Goal: Task Accomplishment & Management: Complete application form

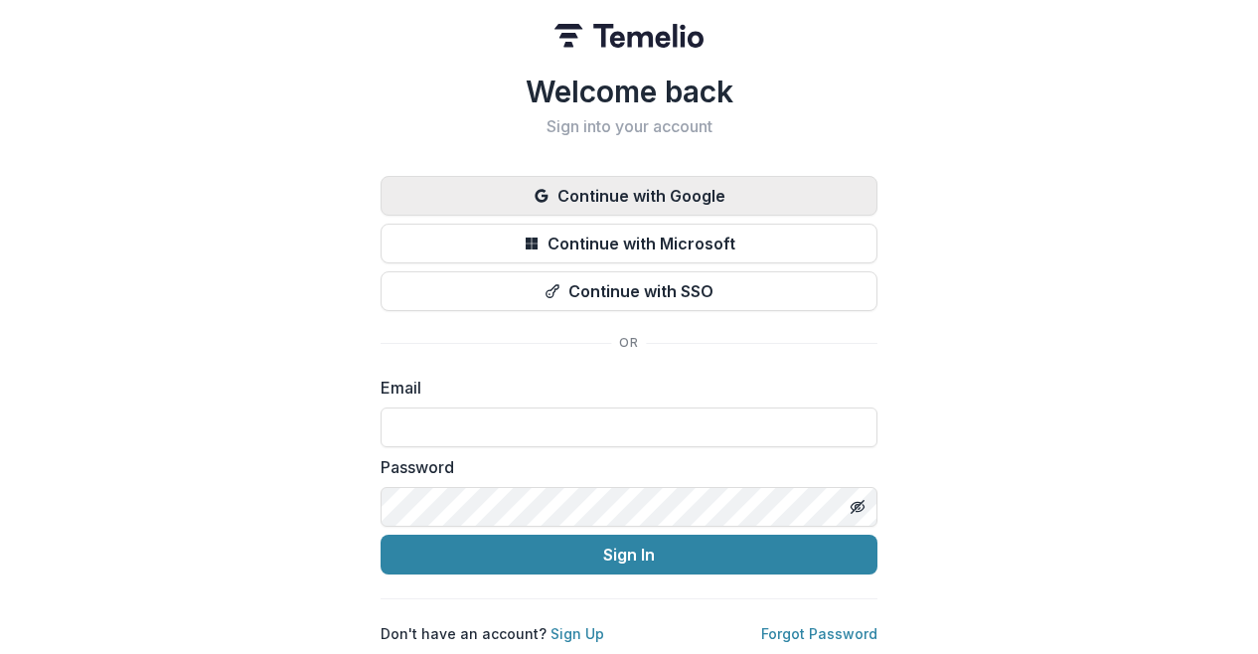
click at [686, 187] on button "Continue with Google" at bounding box center [628, 196] width 497 height 40
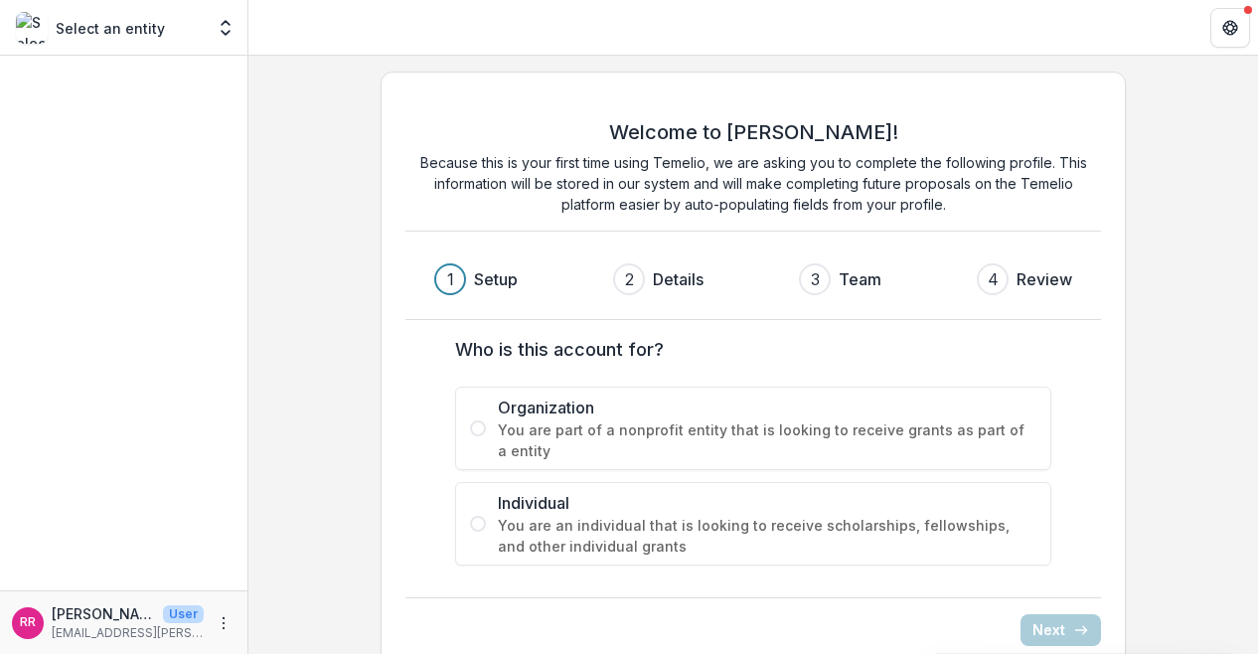
drag, startPoint x: 1204, startPoint y: 0, endPoint x: 274, endPoint y: 379, distance: 1004.2
click at [274, 379] on div "Welcome to [PERSON_NAME]! Because this is your first time using Temelio, we are…" at bounding box center [752, 371] width 1009 height 631
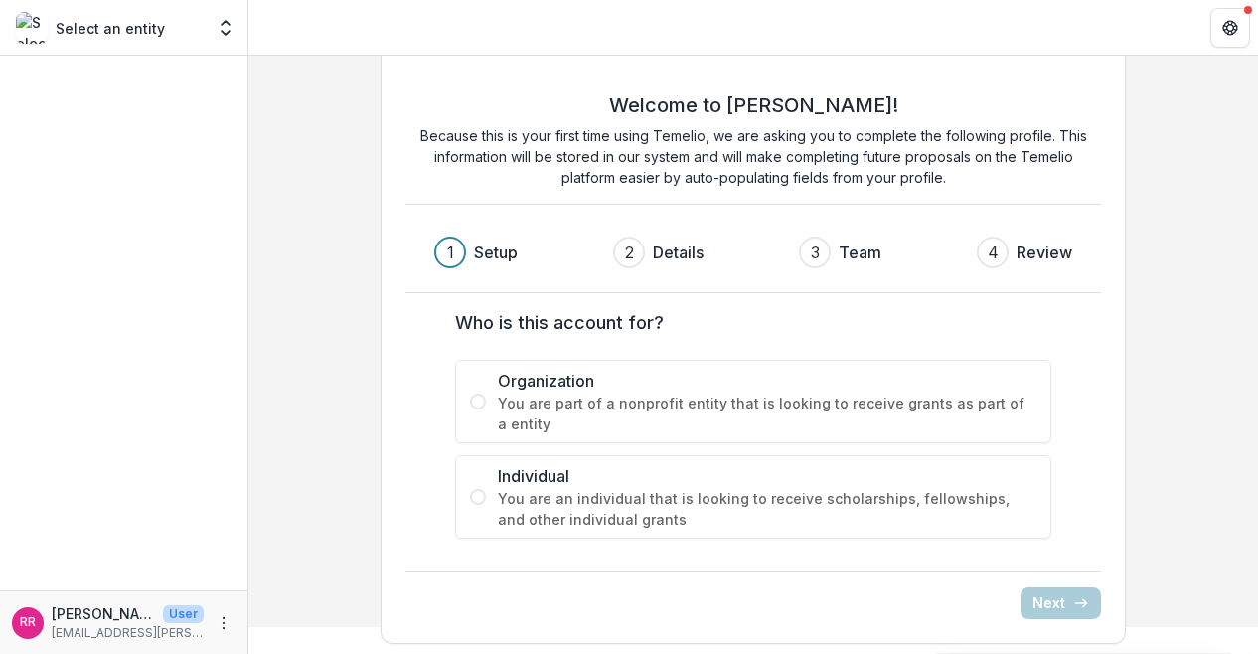
scroll to position [29, 0]
click at [471, 481] on label "Individual You are an individual that is looking to receive scholarships, fello…" at bounding box center [753, 494] width 596 height 83
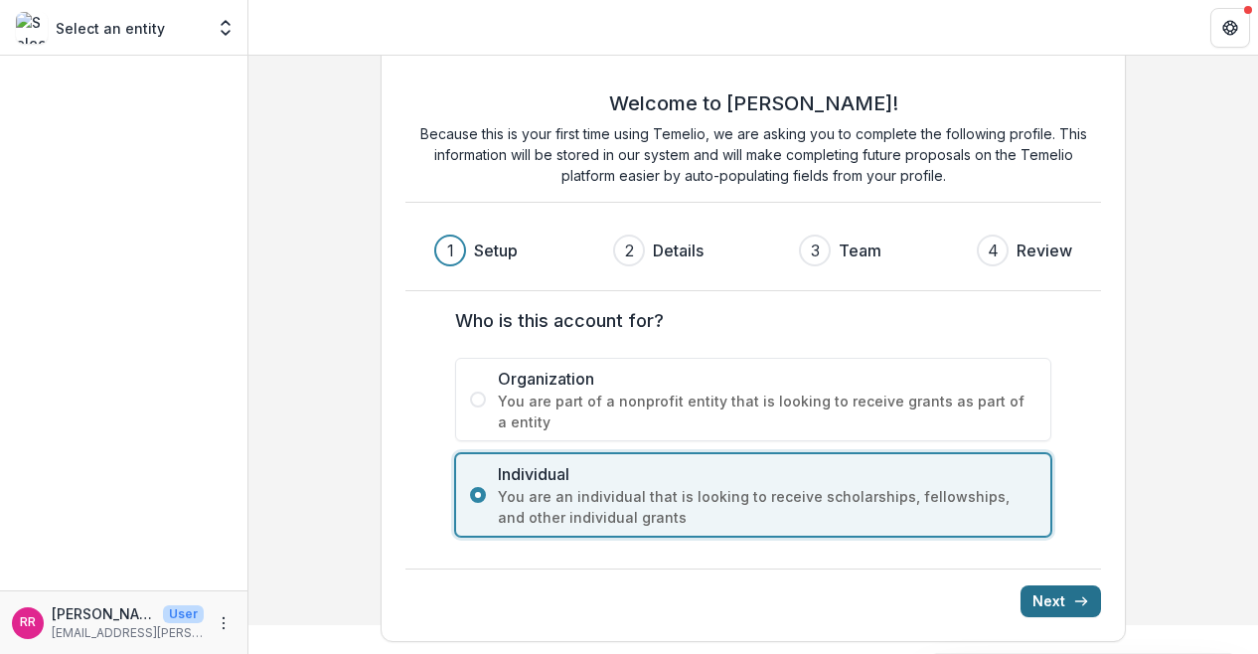
click at [1053, 593] on button "Next" at bounding box center [1060, 601] width 80 height 32
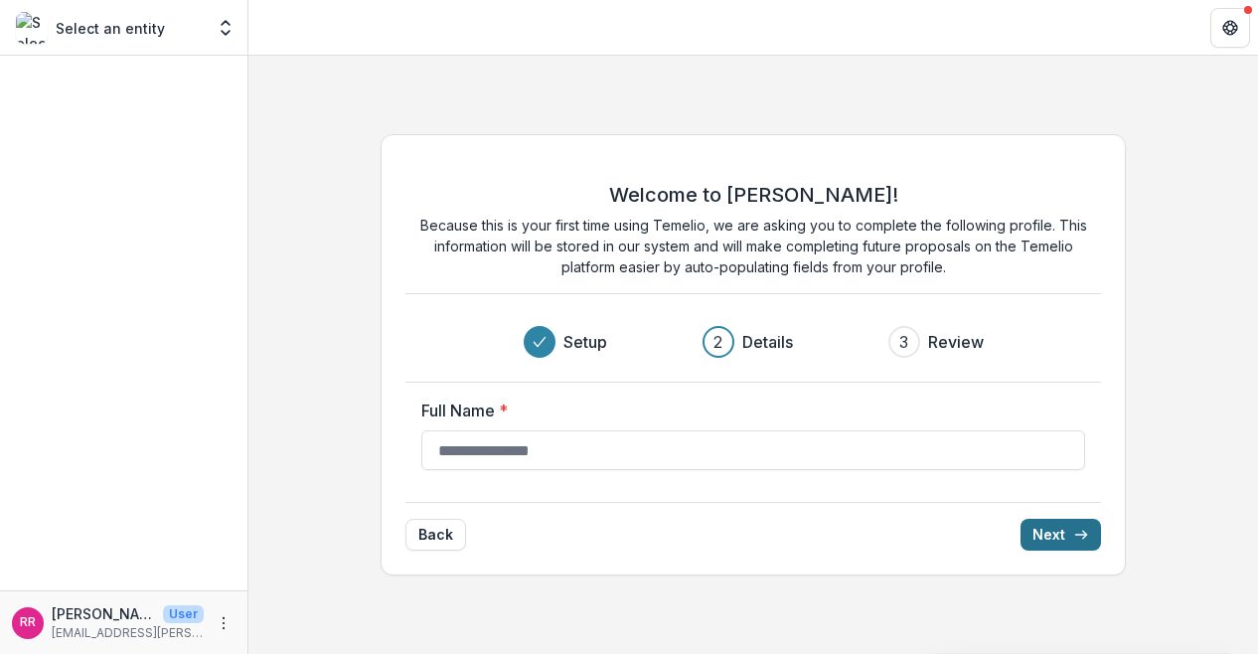
scroll to position [0, 0]
click at [487, 452] on input "Full Name *" at bounding box center [753, 450] width 664 height 40
type input "**********"
click at [1044, 524] on button "Next" at bounding box center [1060, 535] width 80 height 32
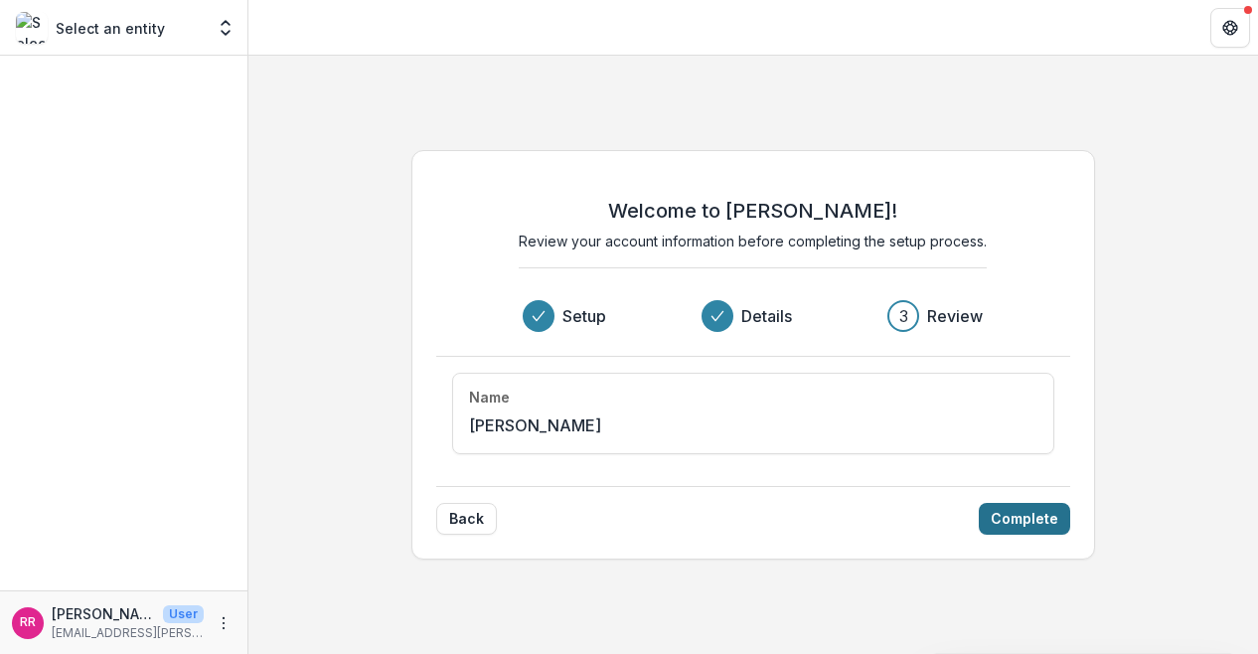
click at [1029, 514] on button "Complete" at bounding box center [1023, 519] width 91 height 32
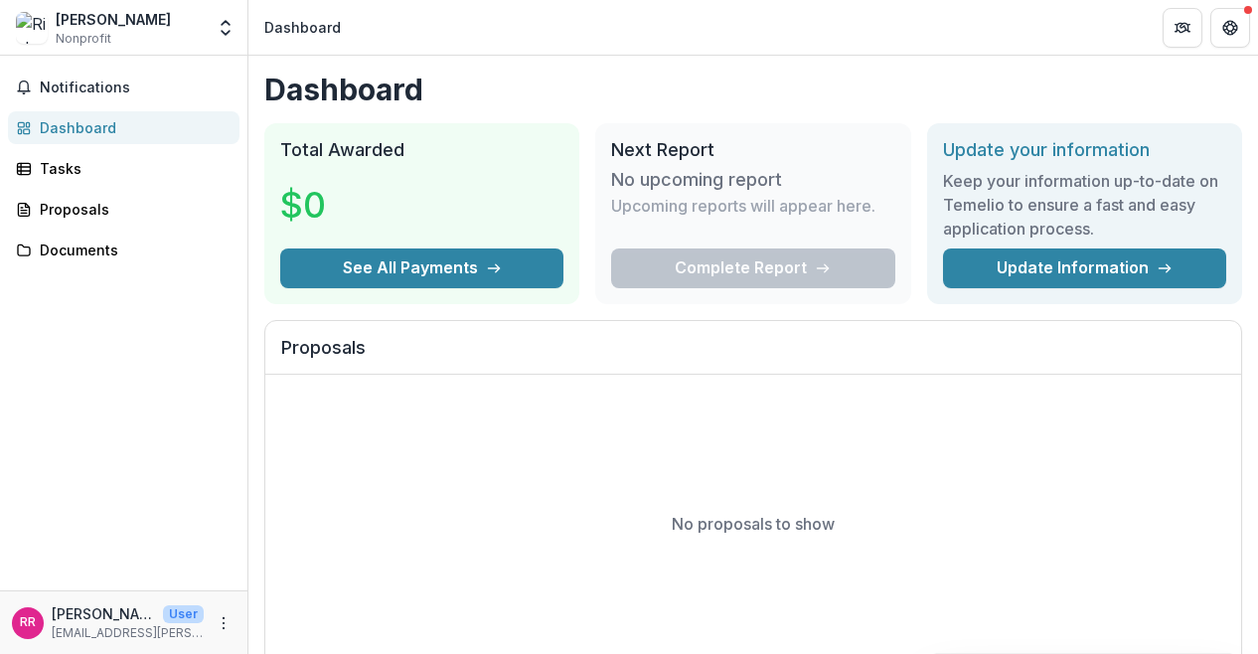
click at [69, 125] on div "Dashboard" at bounding box center [132, 127] width 184 height 21
click at [66, 154] on link "Tasks" at bounding box center [123, 168] width 231 height 33
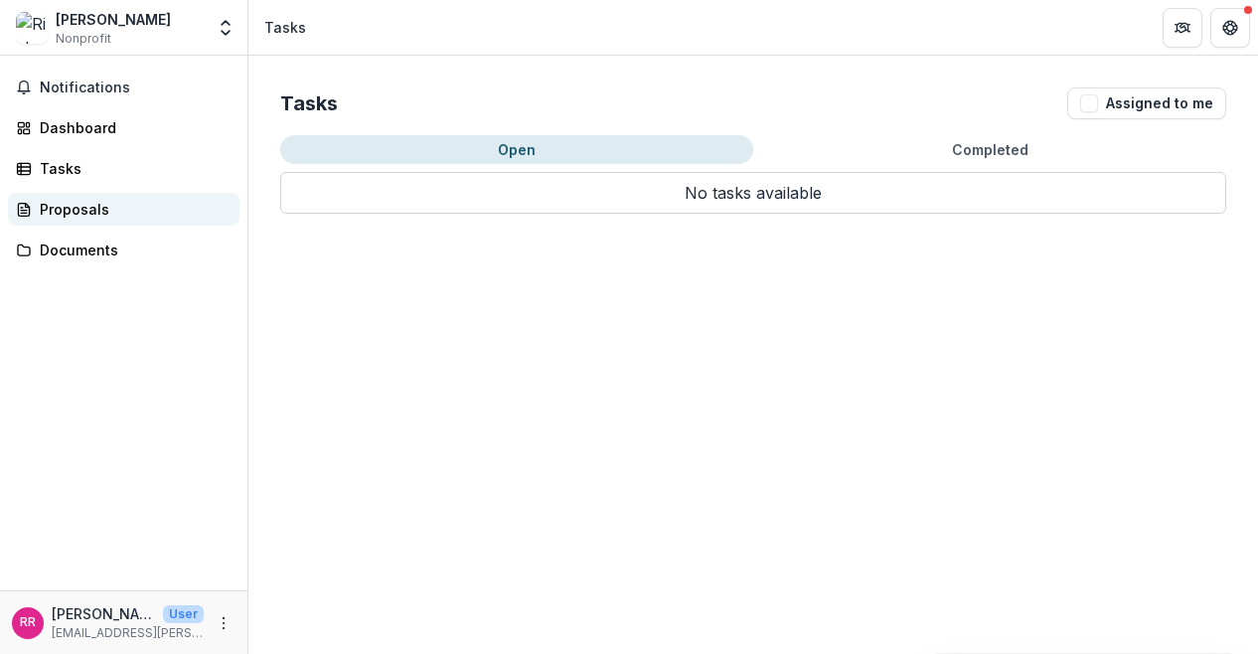
click at [74, 213] on div "Proposals" at bounding box center [132, 209] width 184 height 21
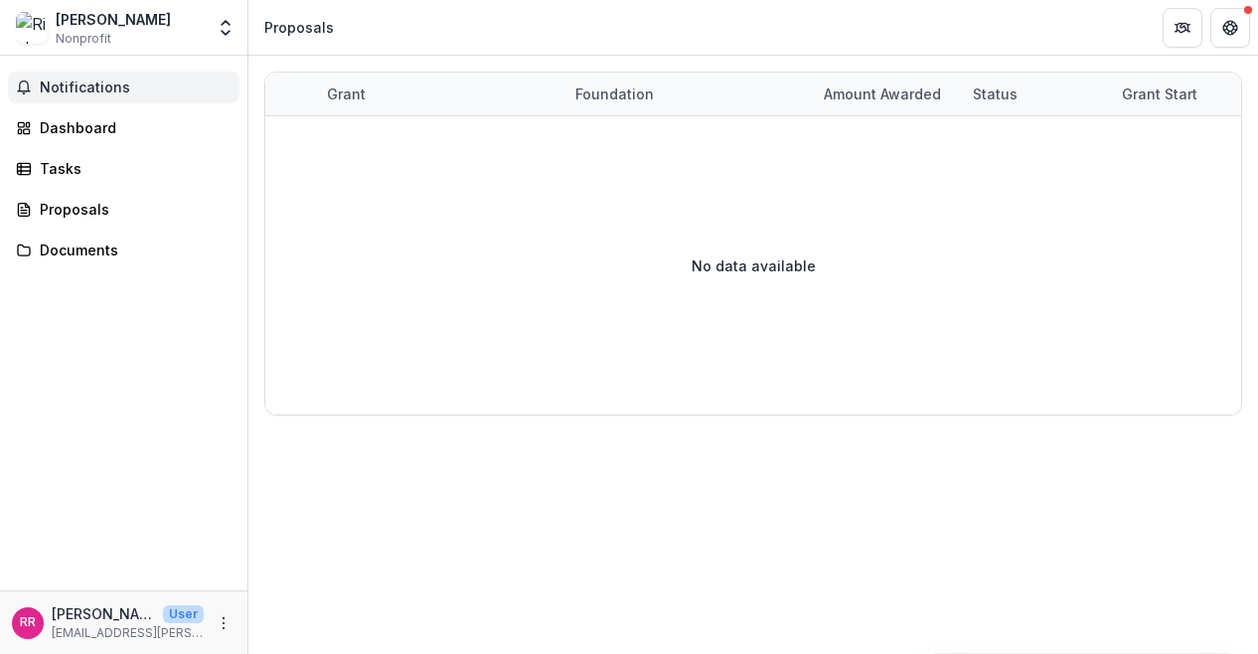
click at [85, 81] on span "Notifications" at bounding box center [136, 87] width 192 height 17
click at [81, 123] on div "Dashboard" at bounding box center [132, 127] width 184 height 21
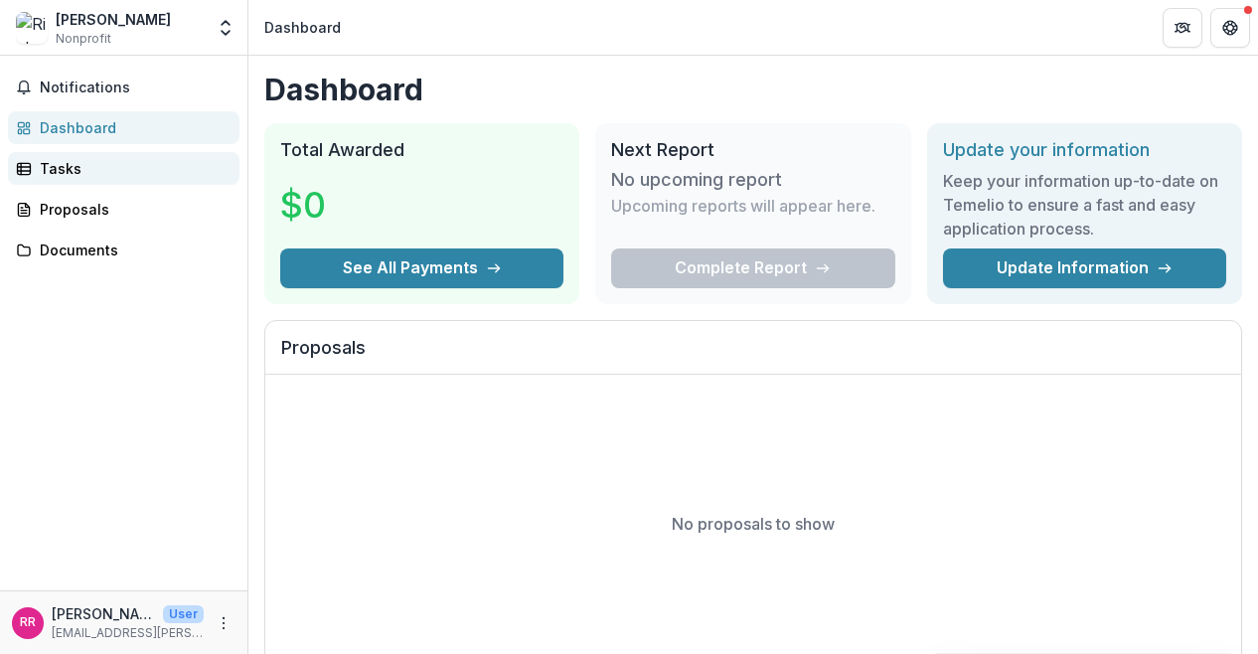
click at [70, 173] on div "Tasks" at bounding box center [132, 168] width 184 height 21
